Goal: Navigation & Orientation: Find specific page/section

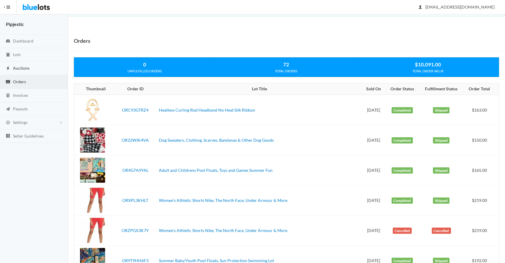
click at [13, 71] on link "Auctions" at bounding box center [34, 69] width 68 height 14
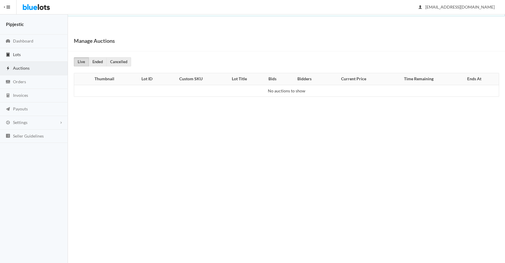
click at [23, 58] on link "Lots" at bounding box center [34, 55] width 68 height 14
